Goal: Information Seeking & Learning: Check status

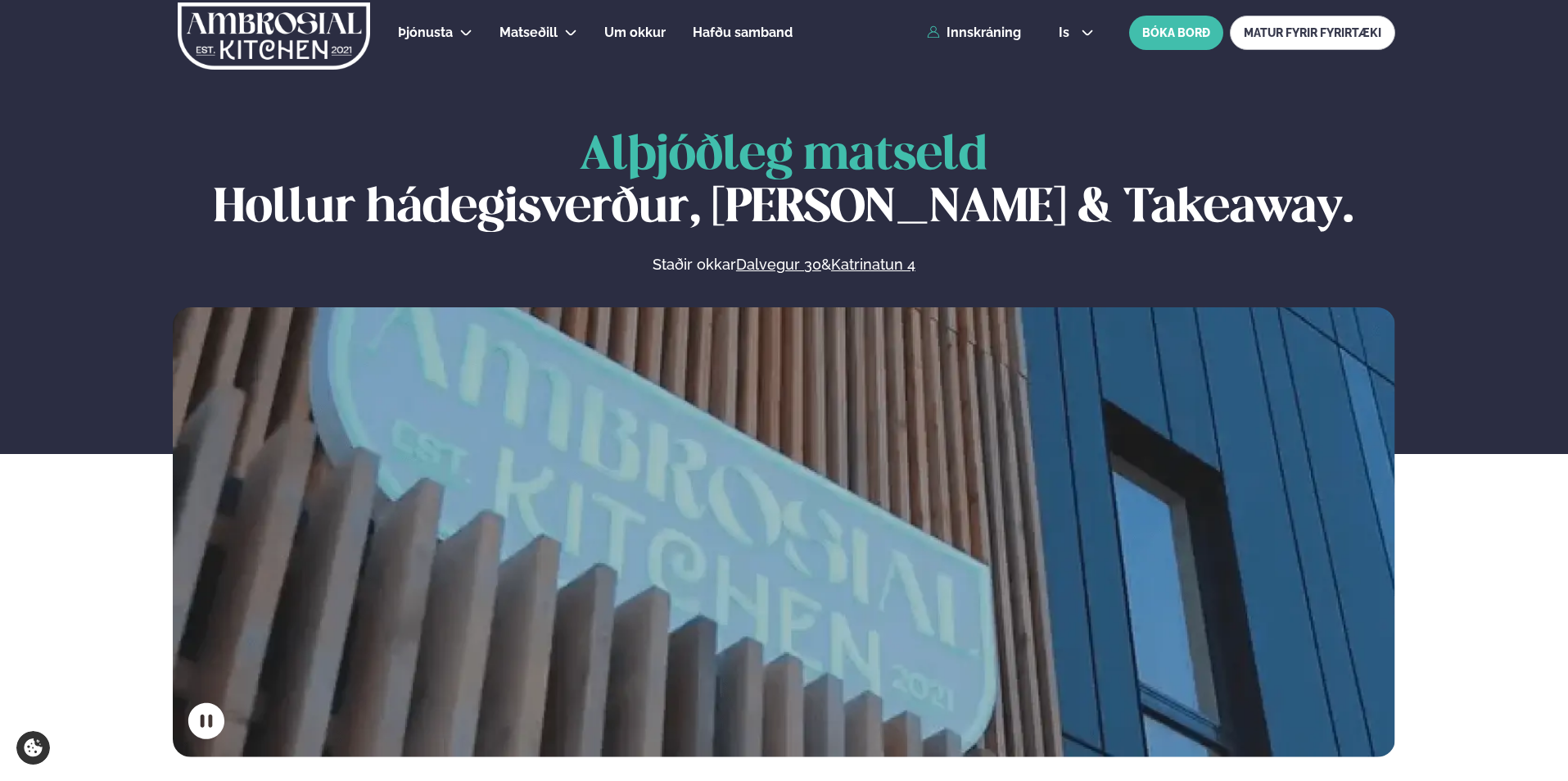
click at [980, 19] on div "Þjónusta Hádegismatur fyrir fyrirtæki Fyrirtækja veitingar Einkapartý Matseðill…" at bounding box center [784, 33] width 1321 height 66
click at [980, 25] on div "Þjónusta Hádegismatur fyrir fyrirtæki Fyrirtækja veitingar Einkapartý Matseðill…" at bounding box center [784, 33] width 1321 height 66
click at [976, 33] on link "Innskráning" at bounding box center [974, 32] width 94 height 15
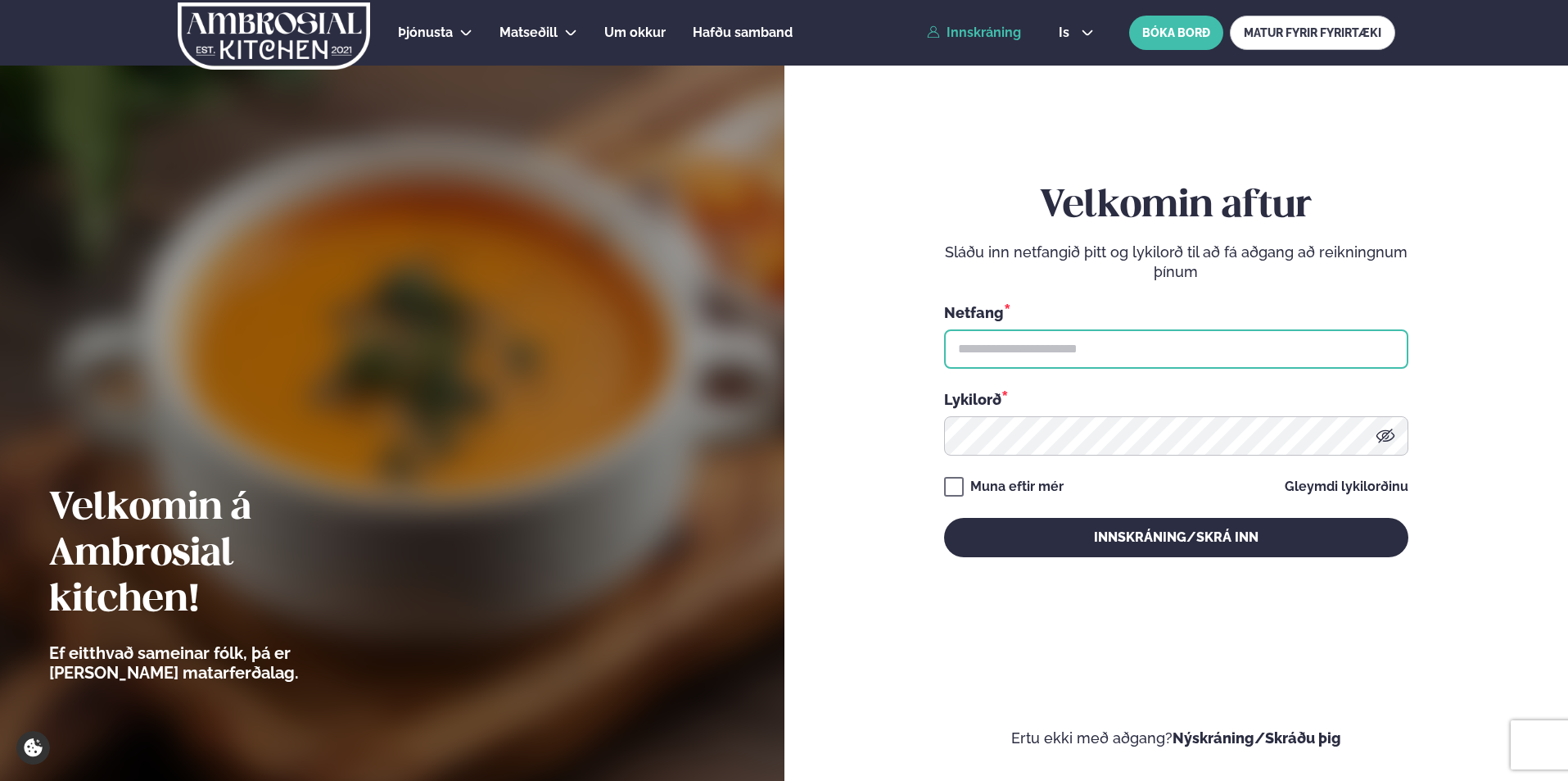
type input "**********"
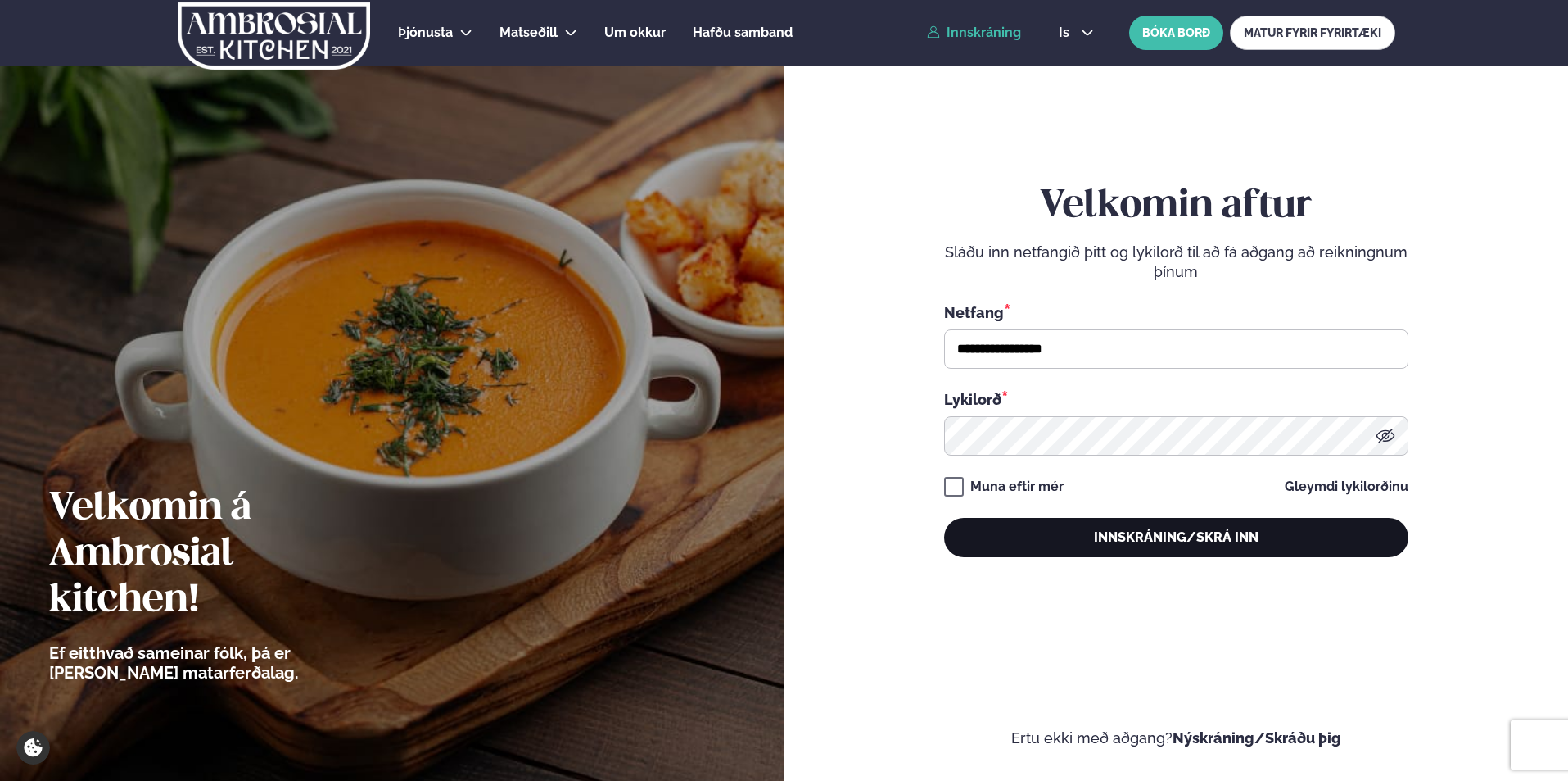
click at [1083, 530] on button "Innskráning/Skrá inn" at bounding box center [1176, 537] width 464 height 40
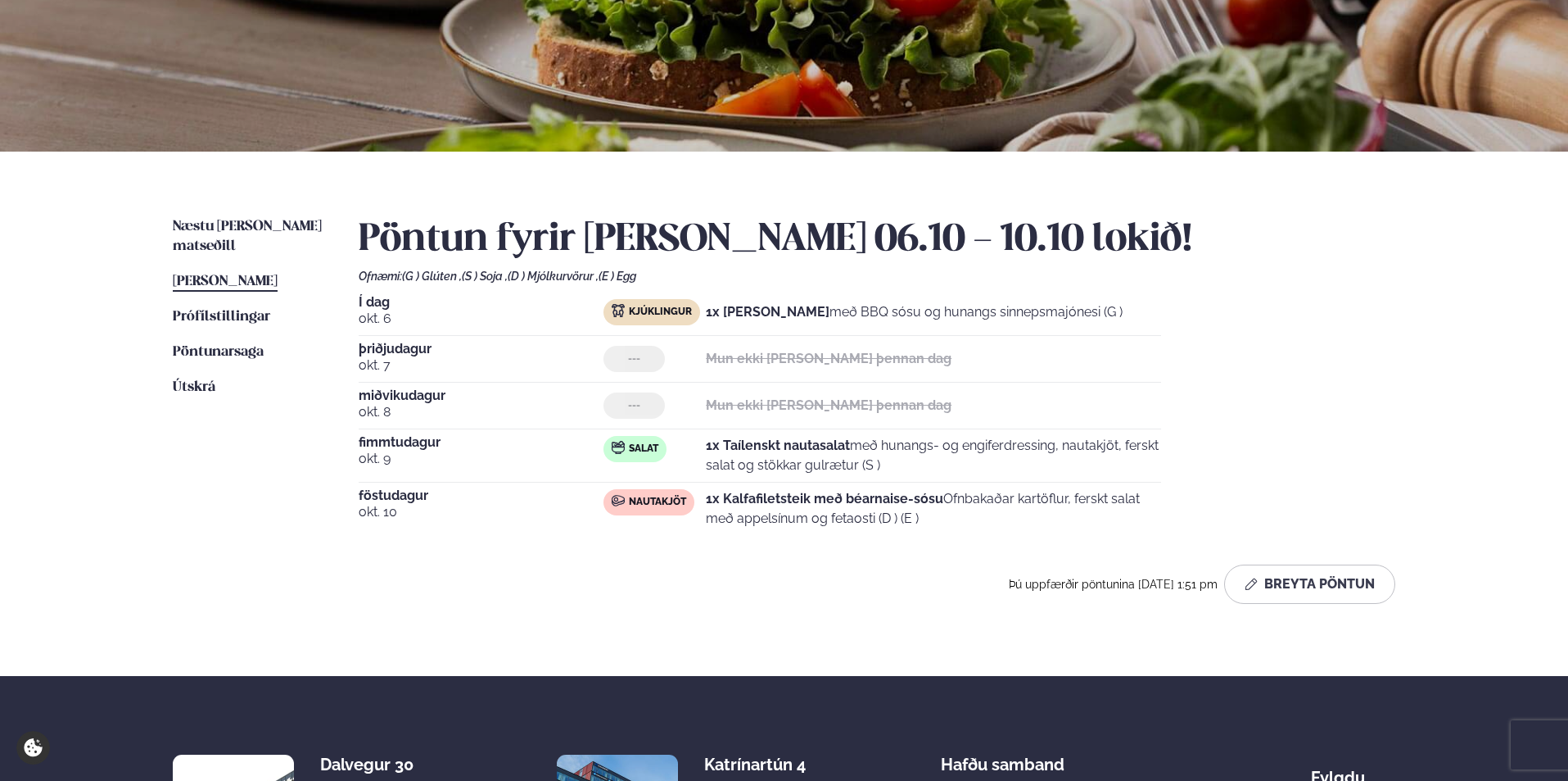
scroll to position [214, 0]
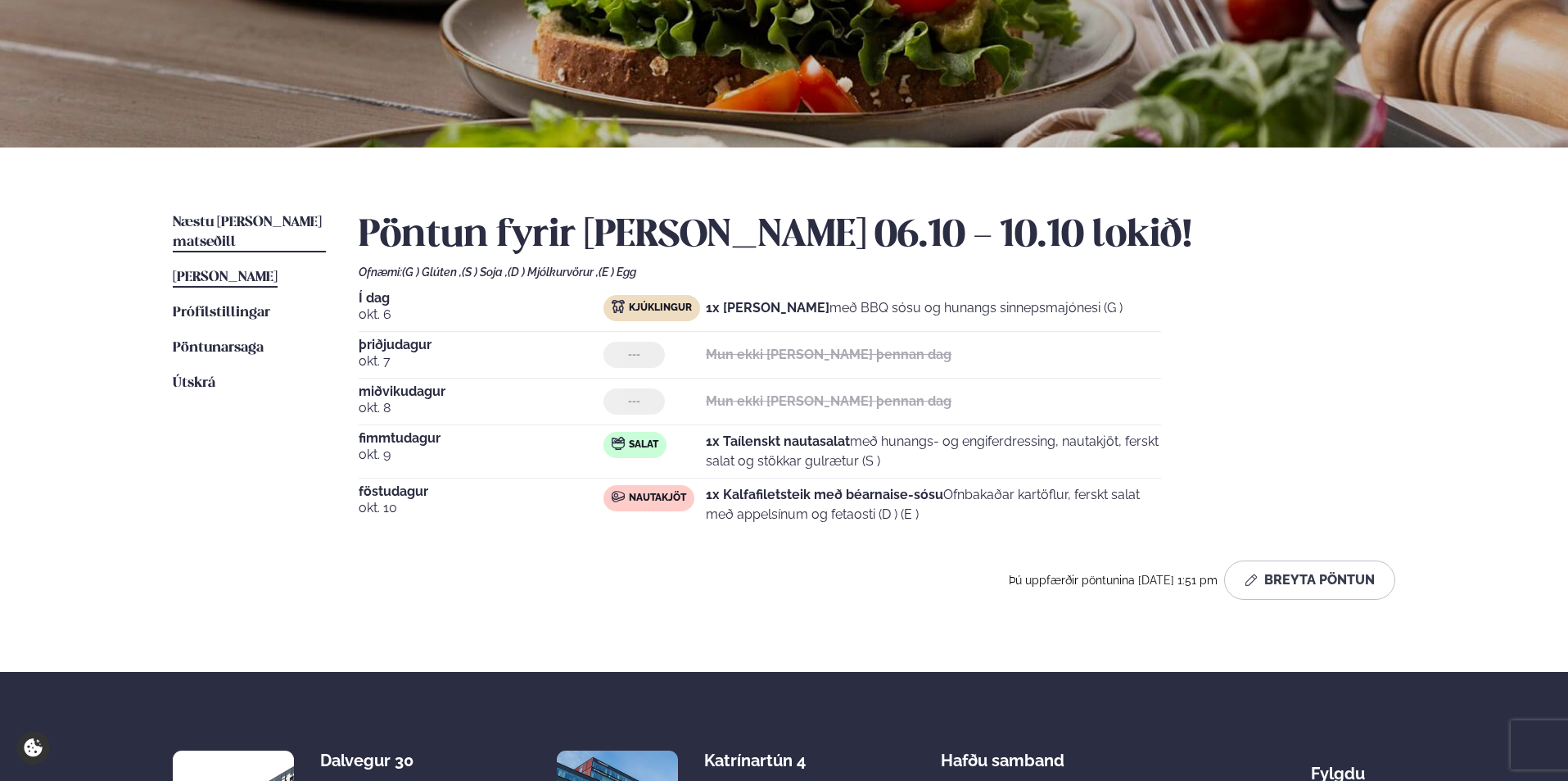
click at [276, 224] on span "Næstu [PERSON_NAME] matseðill" at bounding box center [247, 232] width 149 height 34
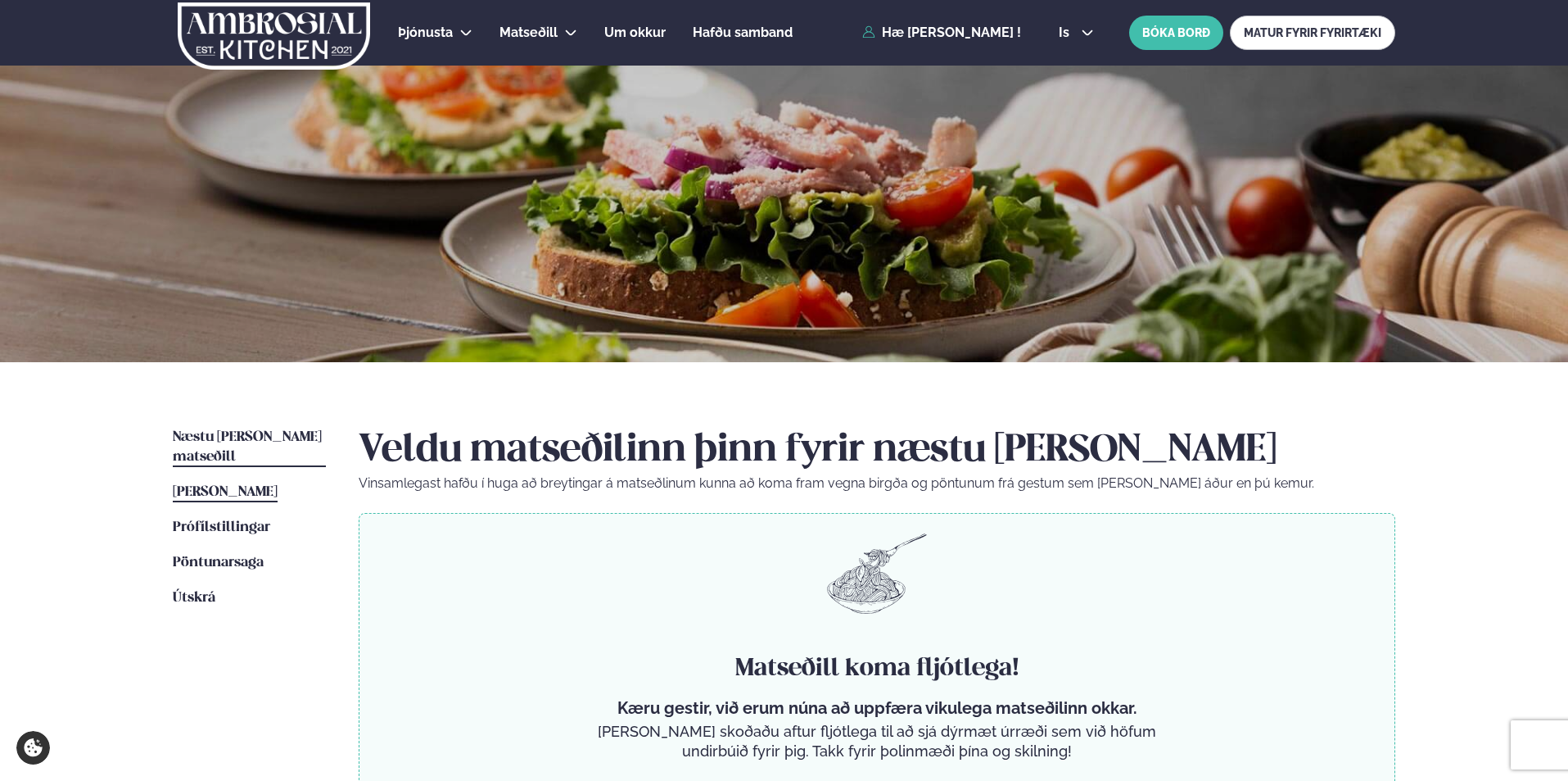
click at [277, 482] on link "[PERSON_NAME] matseðill [PERSON_NAME]" at bounding box center [225, 492] width 105 height 19
